Goal: Task Accomplishment & Management: Manage account settings

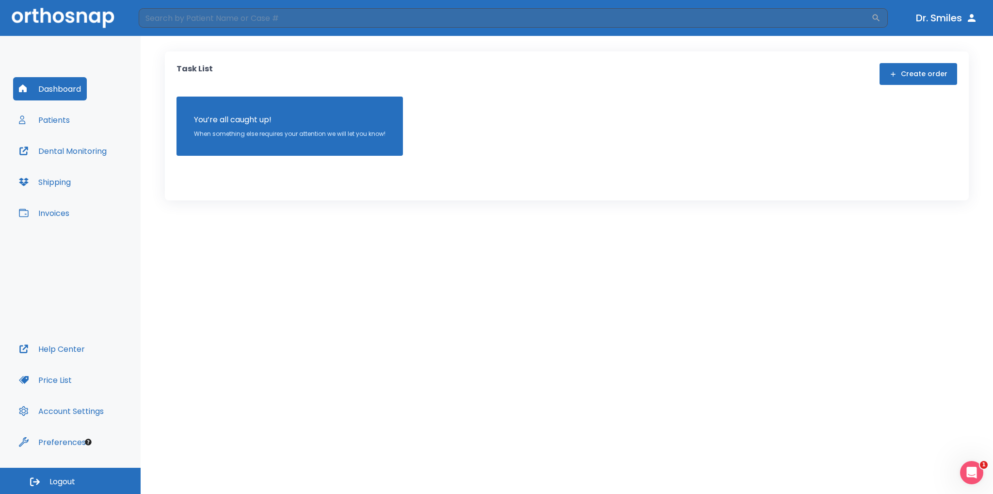
click at [56, 117] on button "Patients" at bounding box center [44, 119] width 63 height 23
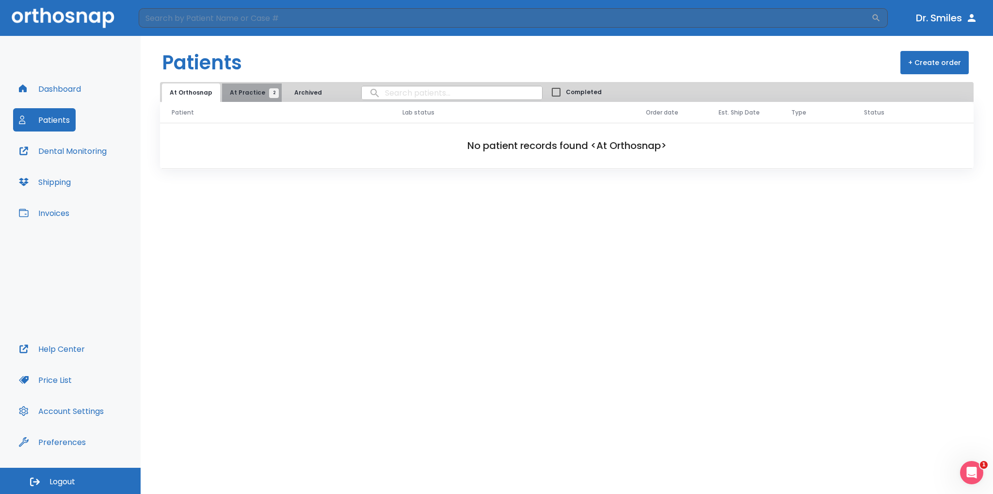
click at [258, 91] on span "At Practice 2" at bounding box center [252, 92] width 44 height 9
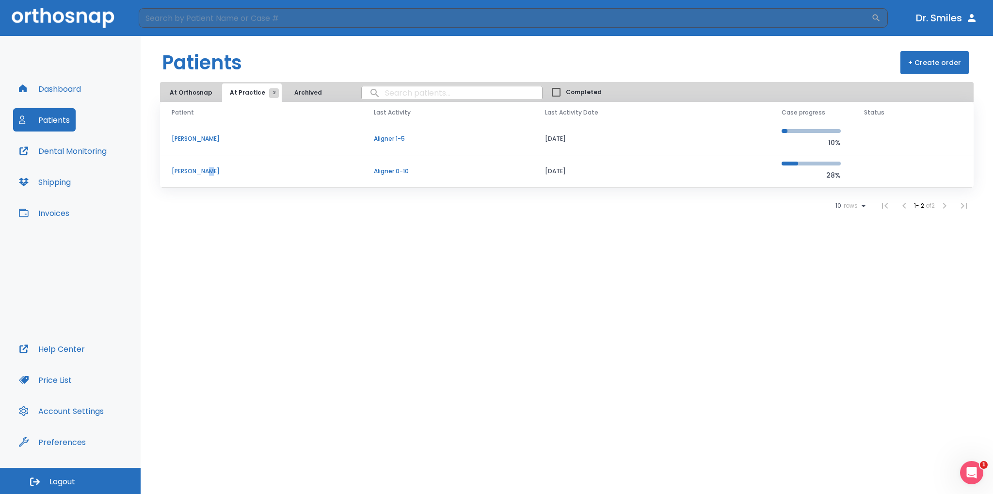
click at [206, 172] on p "[PERSON_NAME]" at bounding box center [261, 171] width 179 height 9
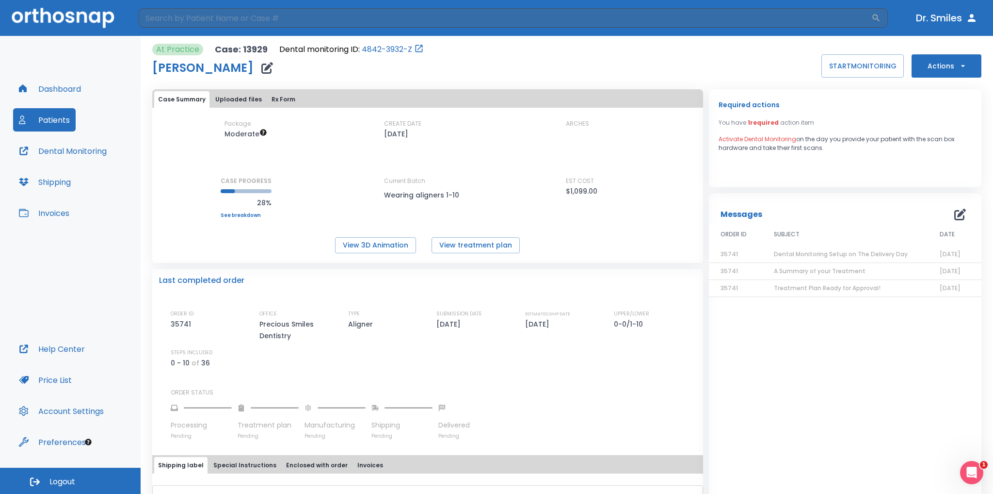
click at [227, 97] on button "Uploaded files" at bounding box center [238, 99] width 54 height 16
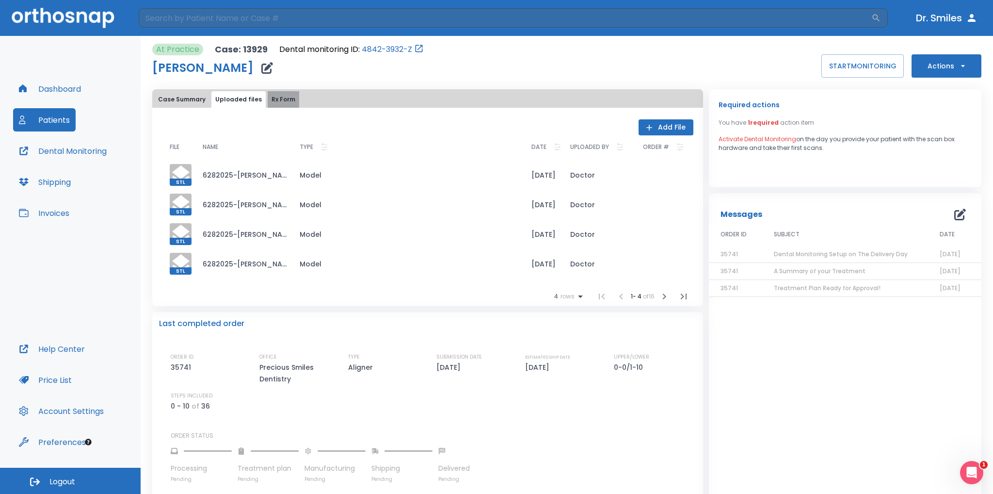
click at [275, 101] on button "Rx Form" at bounding box center [284, 99] width 32 height 16
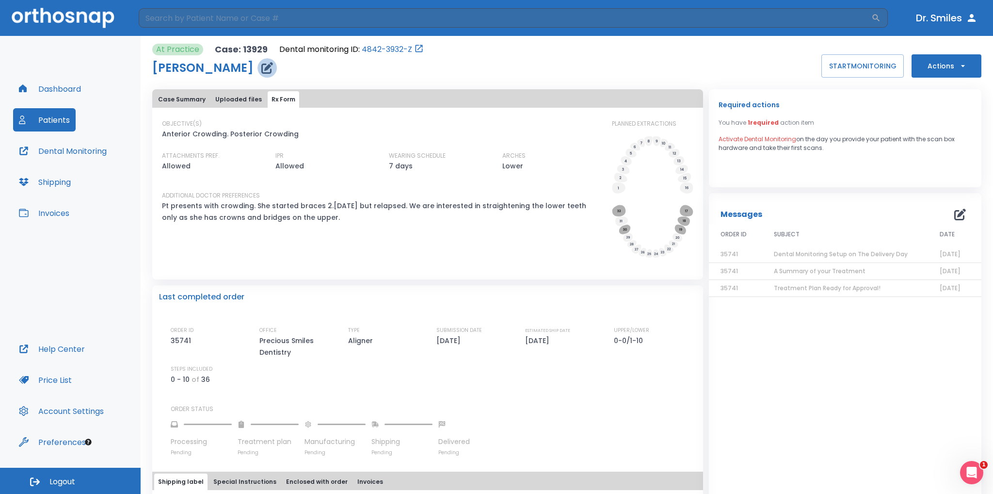
click at [261, 73] on icon "button" at bounding box center [267, 68] width 12 height 12
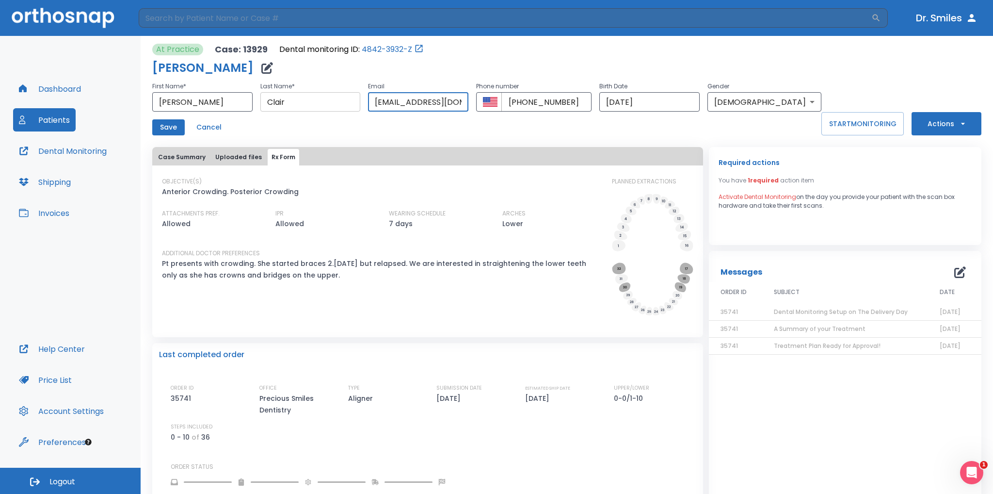
drag, startPoint x: 489, startPoint y: 106, endPoint x: 323, endPoint y: 102, distance: 166.9
click at [323, 102] on div "First Name * [PERSON_NAME] ​ Last Name * [PERSON_NAME] ​ Email [EMAIL_ADDRESS][…" at bounding box center [486, 96] width 669 height 31
type input "[EMAIL_ADDRESS][DOMAIN_NAME]"
drag, startPoint x: 490, startPoint y: 103, endPoint x: 345, endPoint y: 105, distance: 144.5
click at [345, 105] on div "First Name * [PERSON_NAME] ​ Last Name * [PERSON_NAME] ​ Email [EMAIL_ADDRESS][…" at bounding box center [486, 96] width 669 height 31
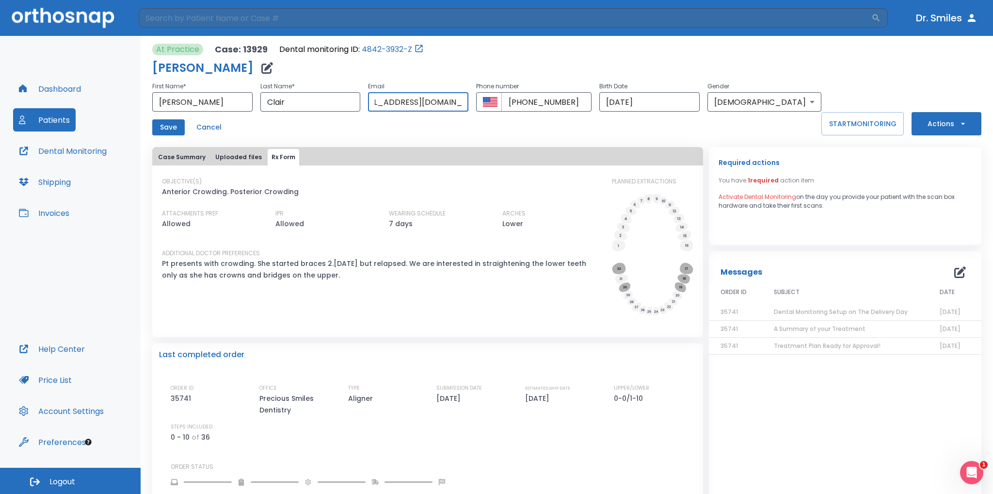
scroll to position [0, 31]
type input "[EMAIL_ADDRESS][DOMAIN_NAME]"
drag, startPoint x: 632, startPoint y: 103, endPoint x: 508, endPoint y: 109, distance: 124.8
click at [508, 109] on div "​ [PHONE_NUMBER] ​" at bounding box center [533, 101] width 115 height 19
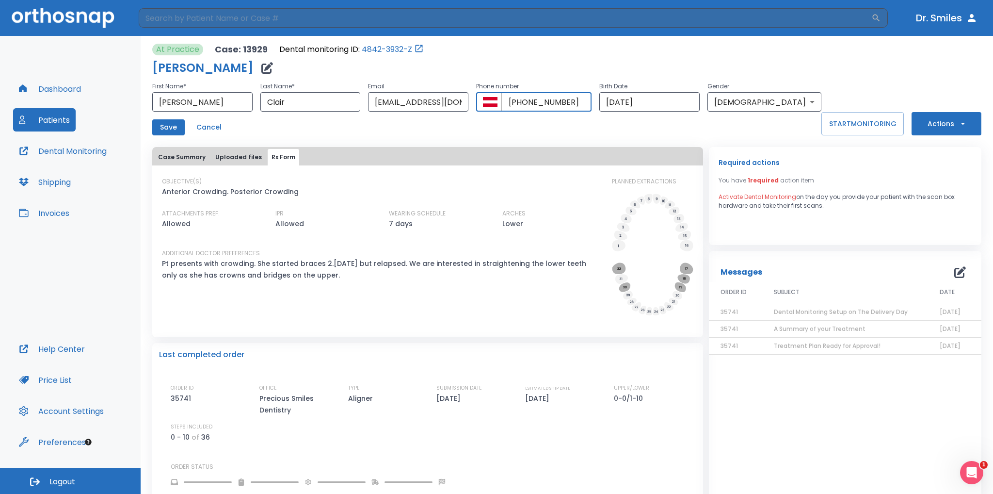
type input "[PHONE_NUMBER]"
click at [818, 82] on div "At Practice Case: 13929 Dental monitoring ID: 4842-3932-Z [PERSON_NAME] First N…" at bounding box center [566, 90] width 829 height 92
click at [831, 97] on div "At Practice Case: 13929 Dental monitoring ID: 4842-3932-Z [PERSON_NAME] First N…" at bounding box center [566, 90] width 829 height 92
click at [175, 122] on button "Save" at bounding box center [168, 127] width 32 height 16
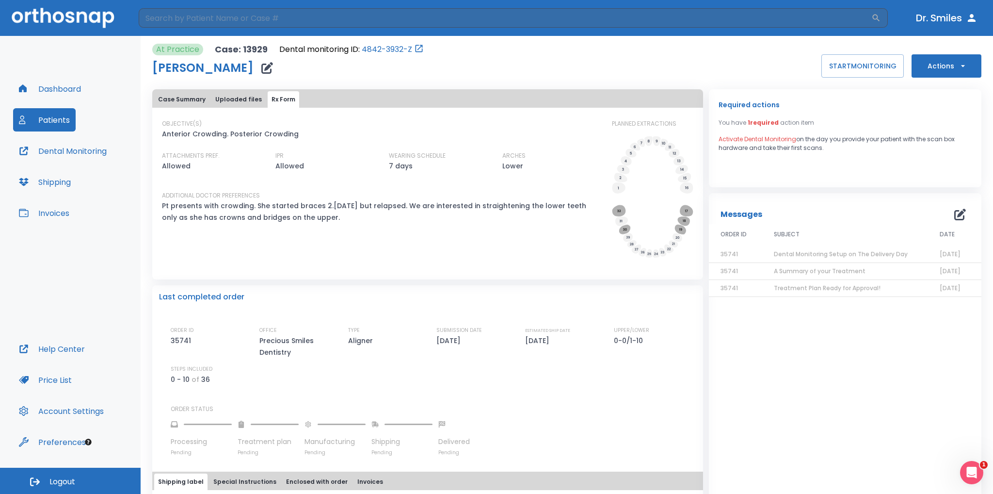
click at [171, 130] on p "Anterior Crowding. Posterior Crowding" at bounding box center [230, 134] width 137 height 12
click at [432, 69] on div "At Practice Case: 13929 Dental monitoring ID: 4842-3932-Z [PERSON_NAME] START M…" at bounding box center [566, 61] width 829 height 34
click at [879, 65] on button "START MONITORING" at bounding box center [863, 65] width 82 height 23
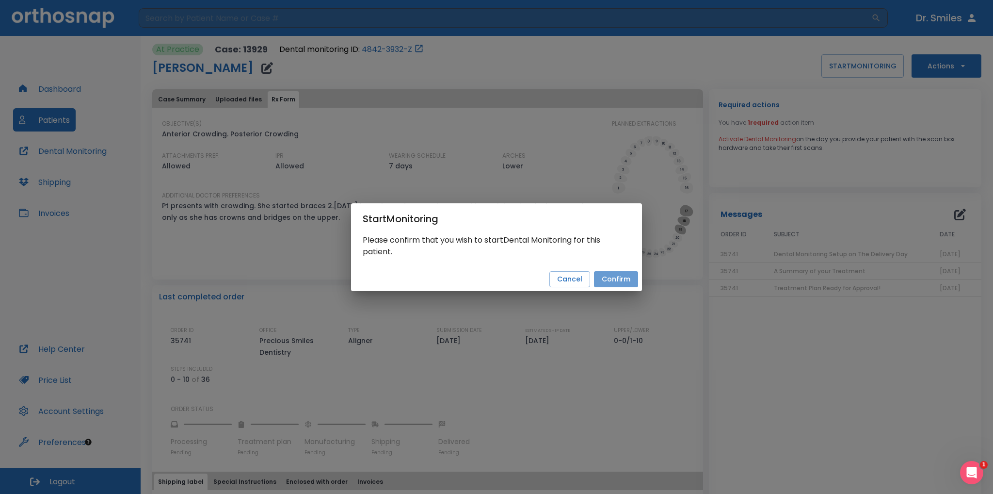
click at [627, 277] on button "Confirm" at bounding box center [616, 279] width 44 height 16
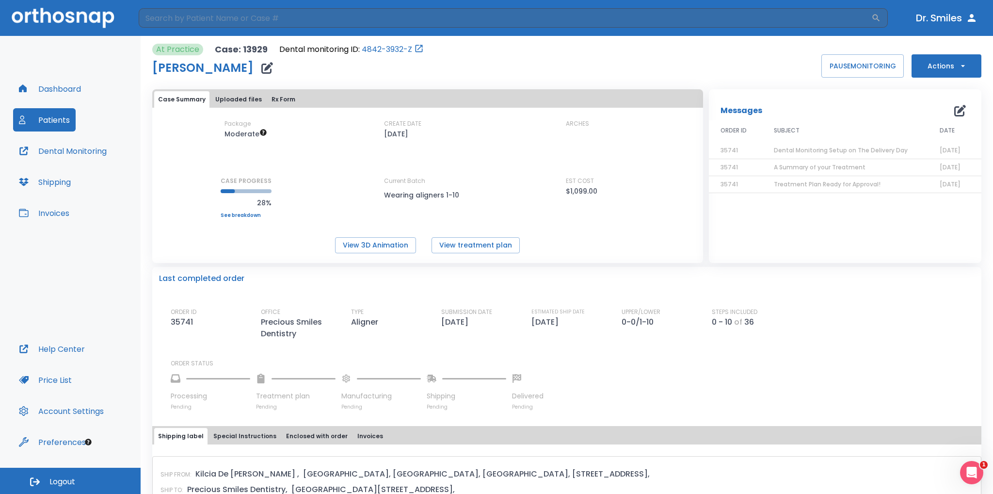
click at [822, 54] on button "PAUSE MONITORING" at bounding box center [863, 65] width 82 height 23
